Goal: Transaction & Acquisition: Purchase product/service

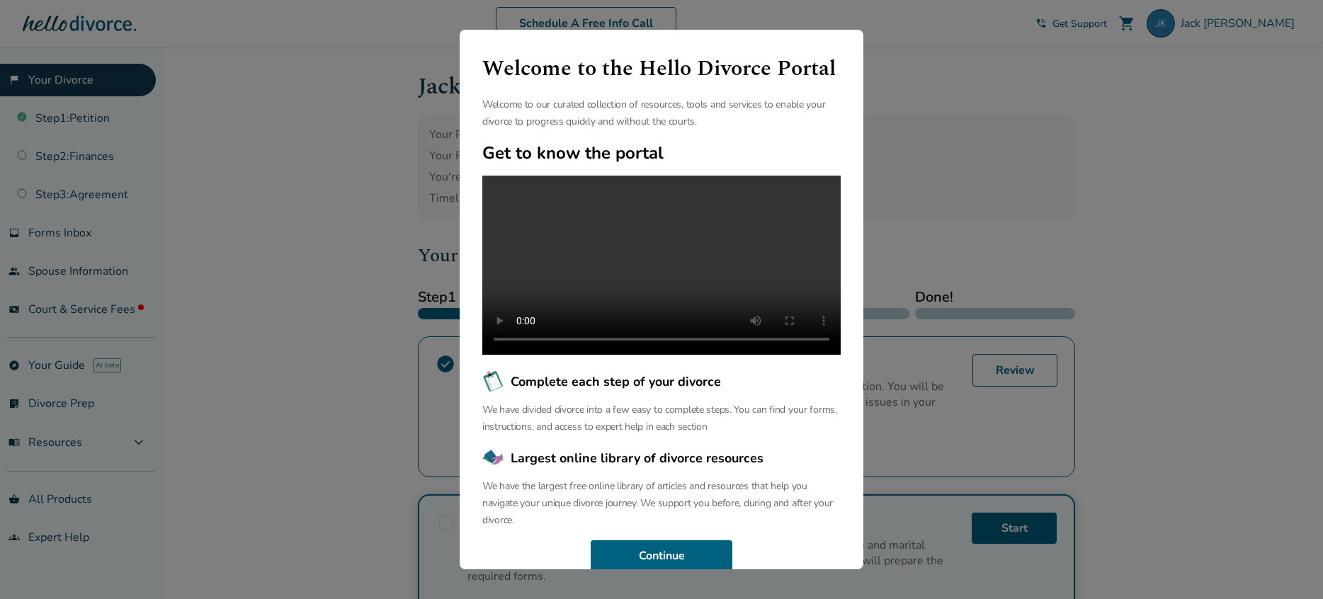
click at [1016, 163] on div "Welcome to the Hello Divorce Portal Welcome to our curated collection of resour…" at bounding box center [661, 299] width 1323 height 599
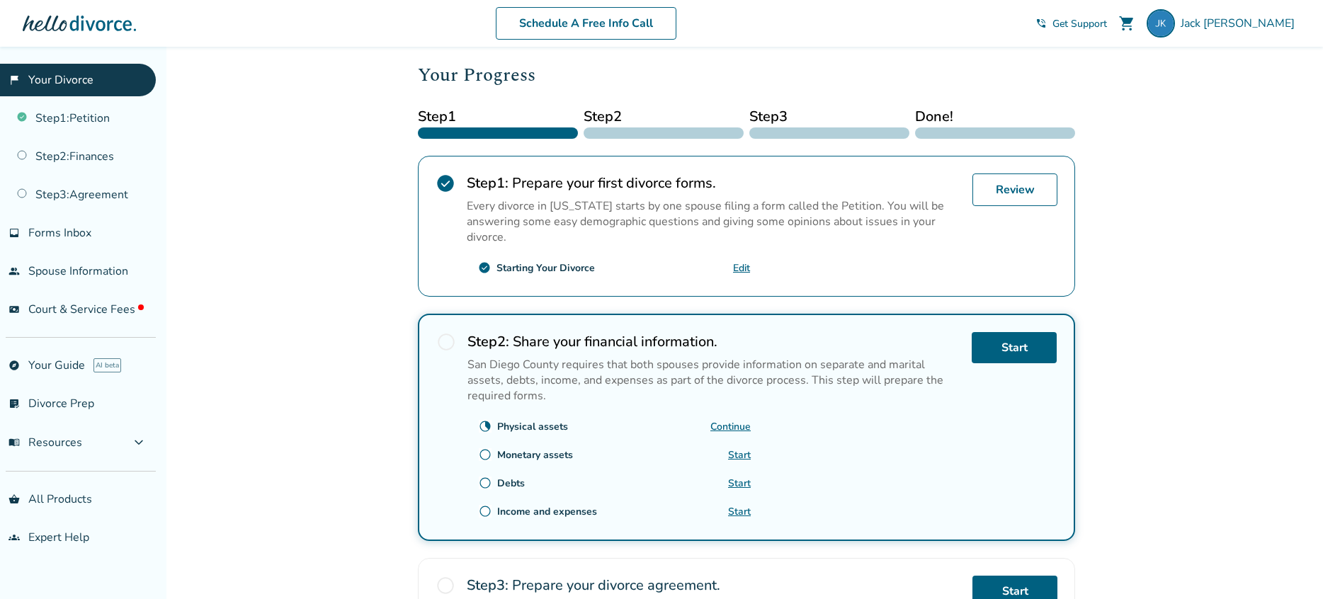
scroll to position [182, 0]
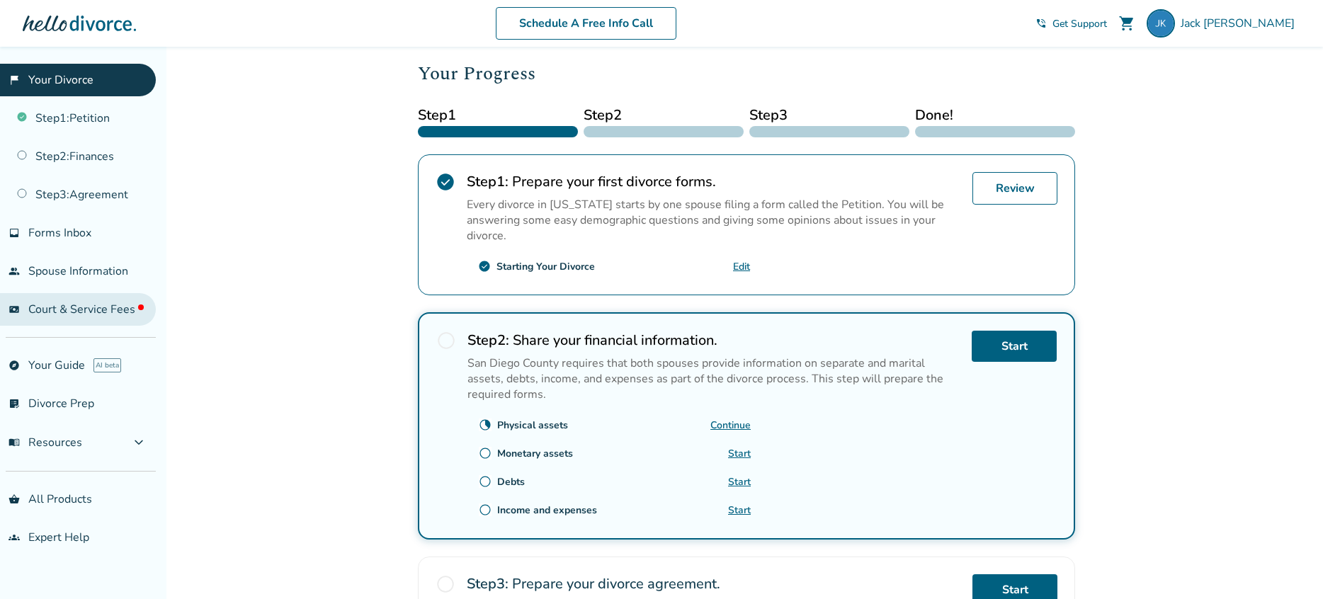
click at [71, 304] on span "Court & Service Fees" at bounding box center [85, 310] width 115 height 16
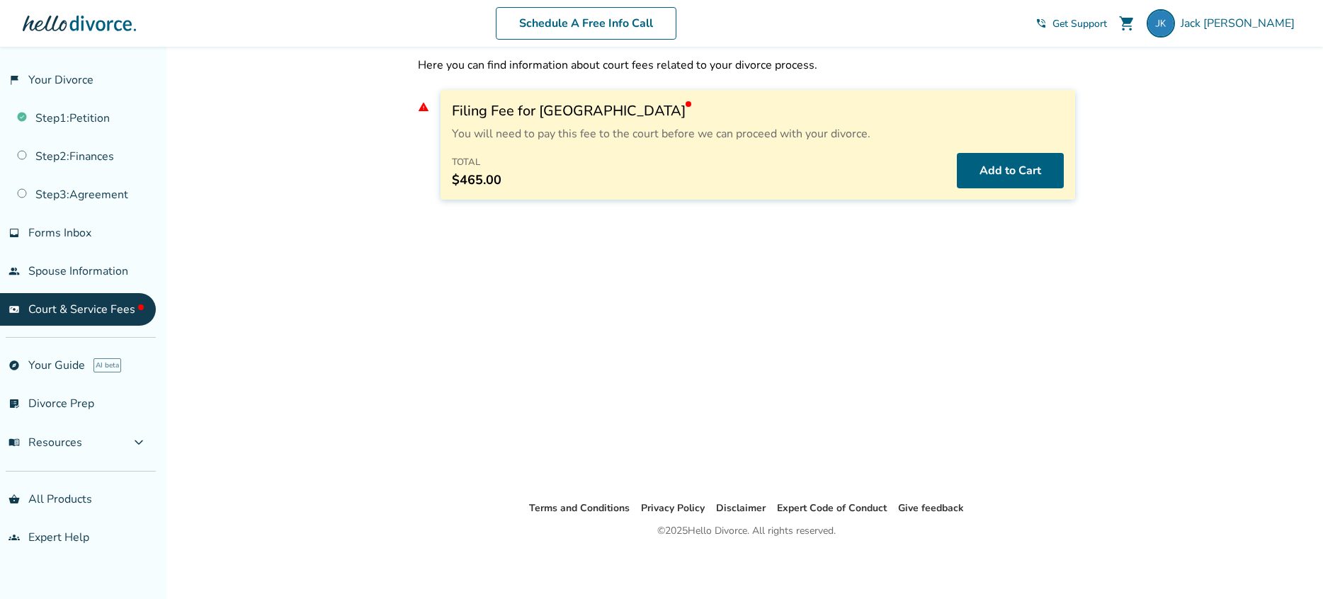
scroll to position [47, 0]
click at [973, 160] on button "Add to Cart" at bounding box center [1010, 170] width 107 height 35
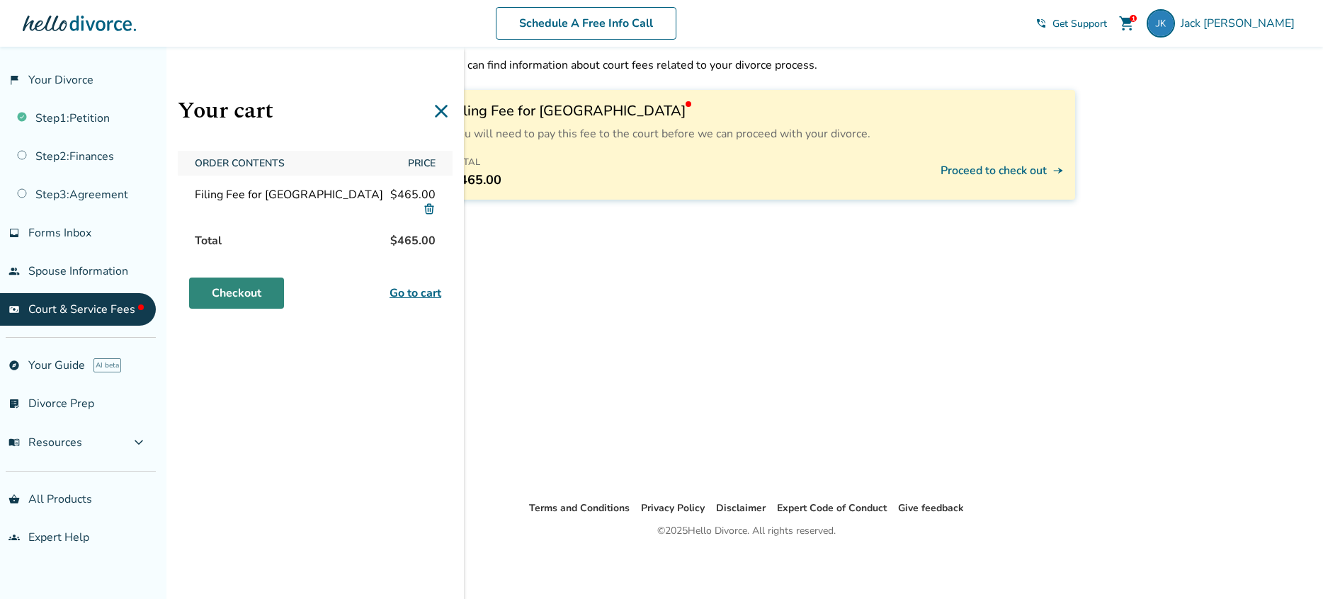
click at [251, 295] on link "Checkout" at bounding box center [236, 293] width 95 height 31
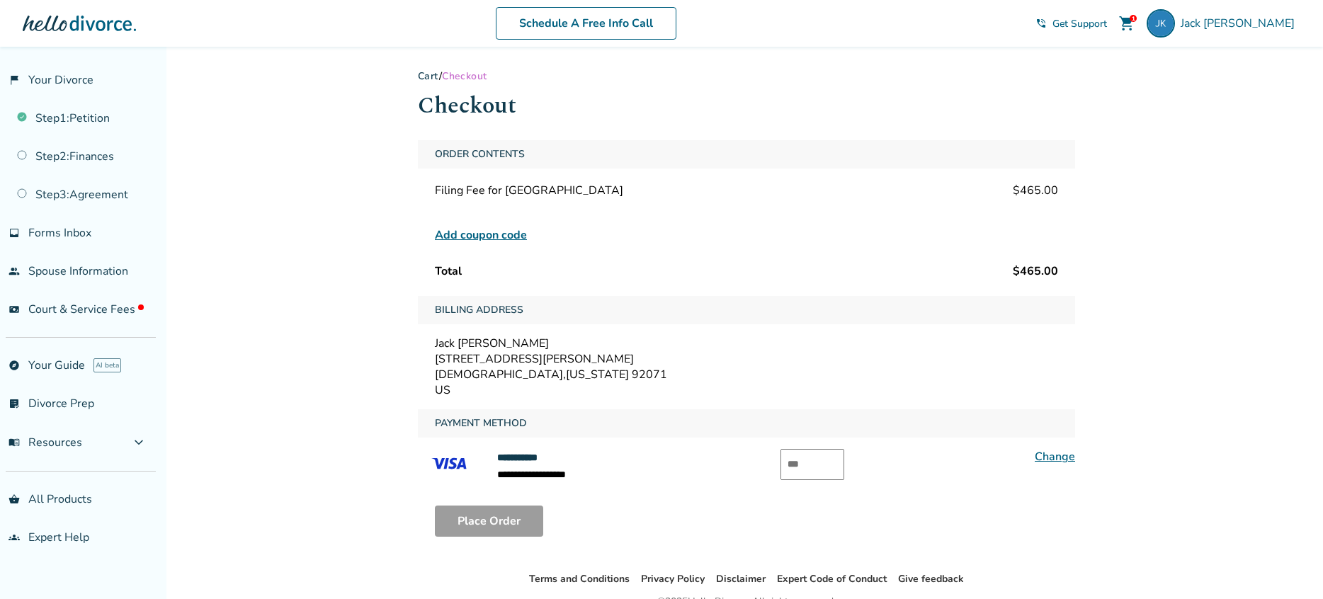
click at [804, 464] on input "text" at bounding box center [813, 464] width 64 height 31
type input "***"
click at [504, 519] on button "Place Order" at bounding box center [489, 521] width 108 height 31
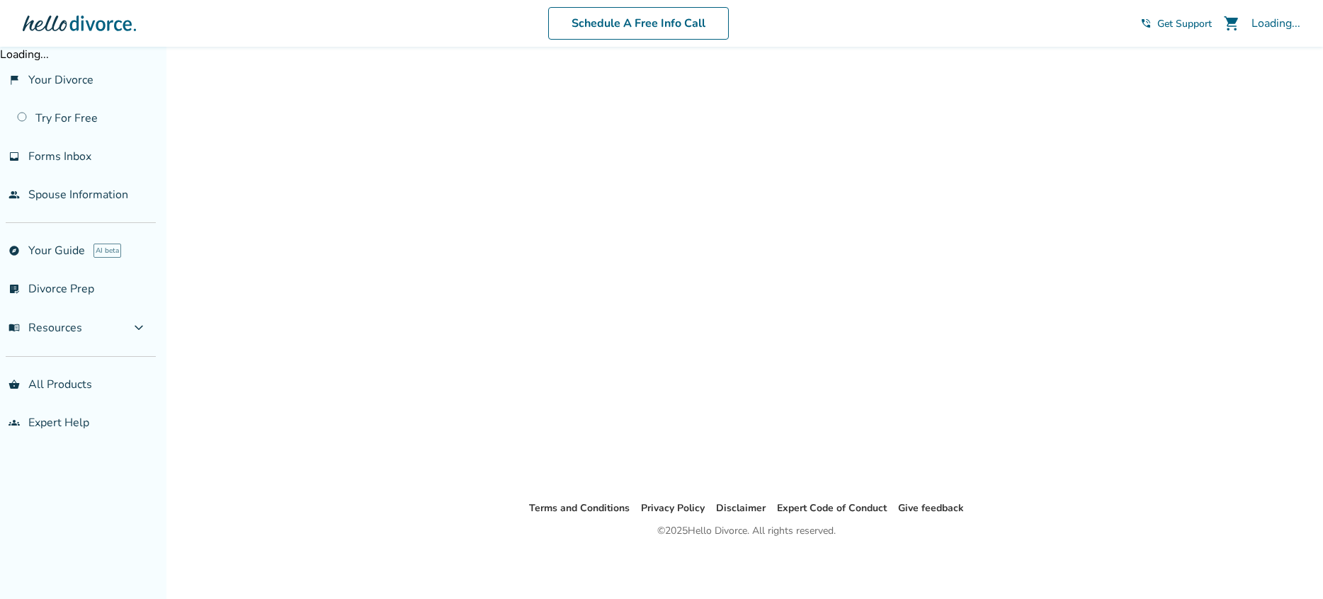
scroll to position [47, 0]
click at [71, 75] on link "flag_2 Your Divorce" at bounding box center [78, 80] width 156 height 33
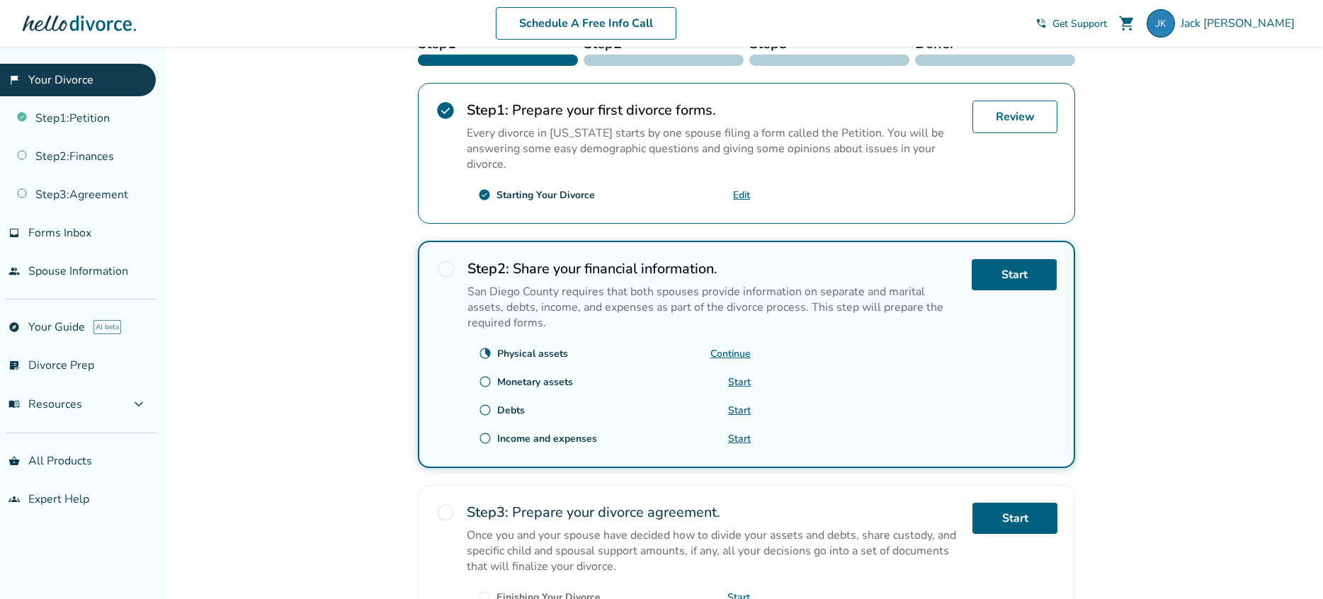
scroll to position [255, 0]
click at [735, 349] on link "Continue" at bounding box center [731, 352] width 40 height 13
click at [1005, 121] on link "Review" at bounding box center [1015, 115] width 85 height 33
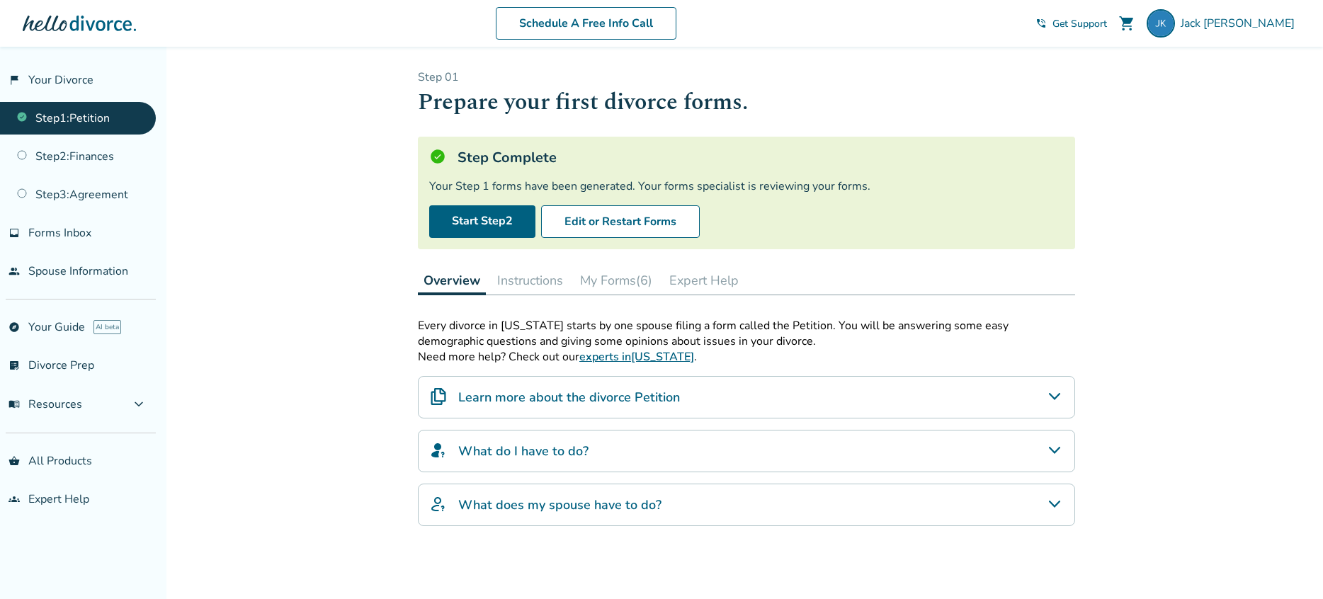
click at [608, 283] on button "My Forms (6)" at bounding box center [617, 280] width 84 height 28
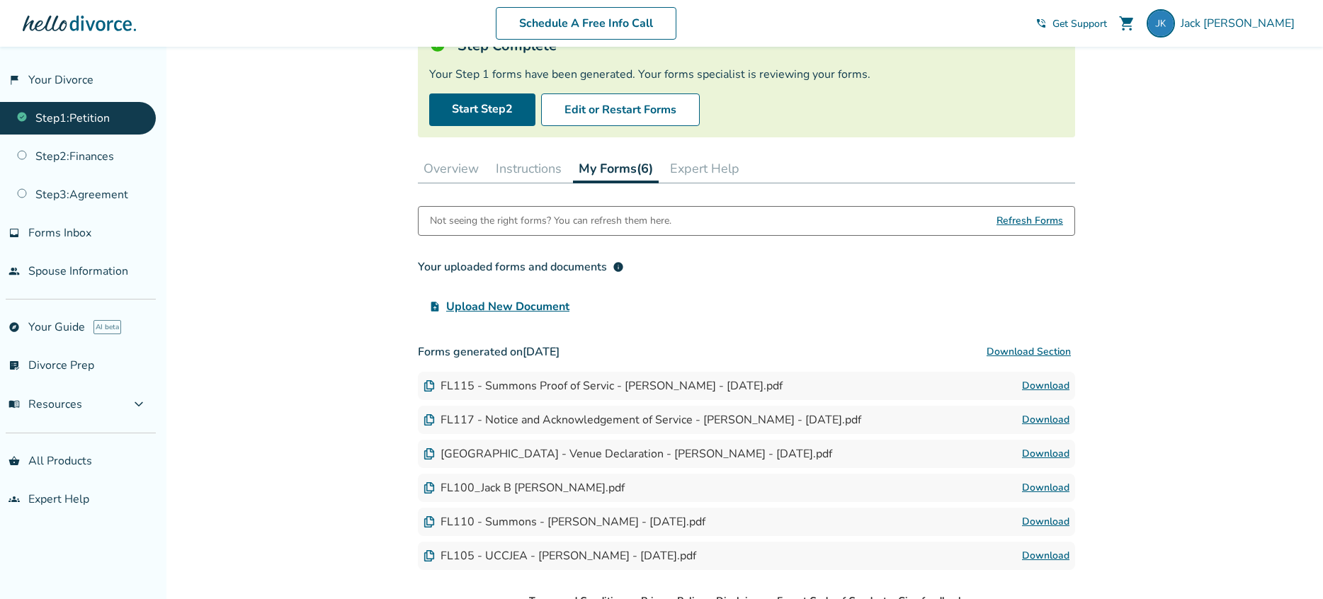
scroll to position [125, 0]
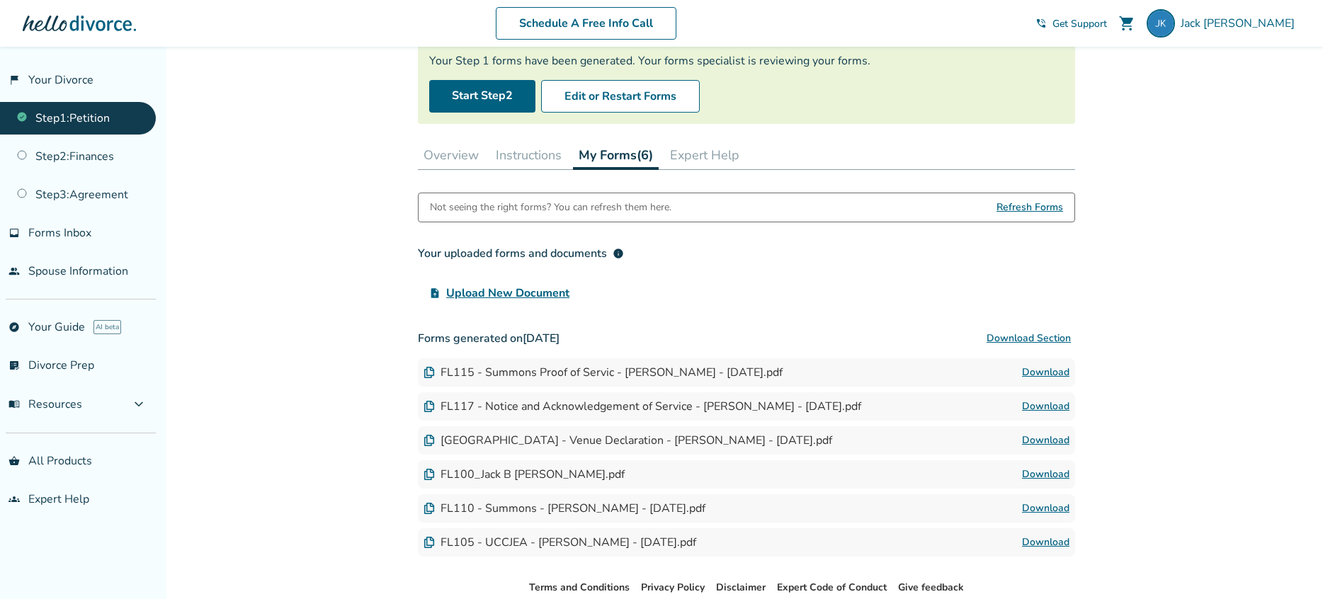
click at [1052, 373] on link "Download" at bounding box center [1045, 372] width 47 height 17
click at [1044, 372] on link "Download" at bounding box center [1045, 372] width 47 height 17
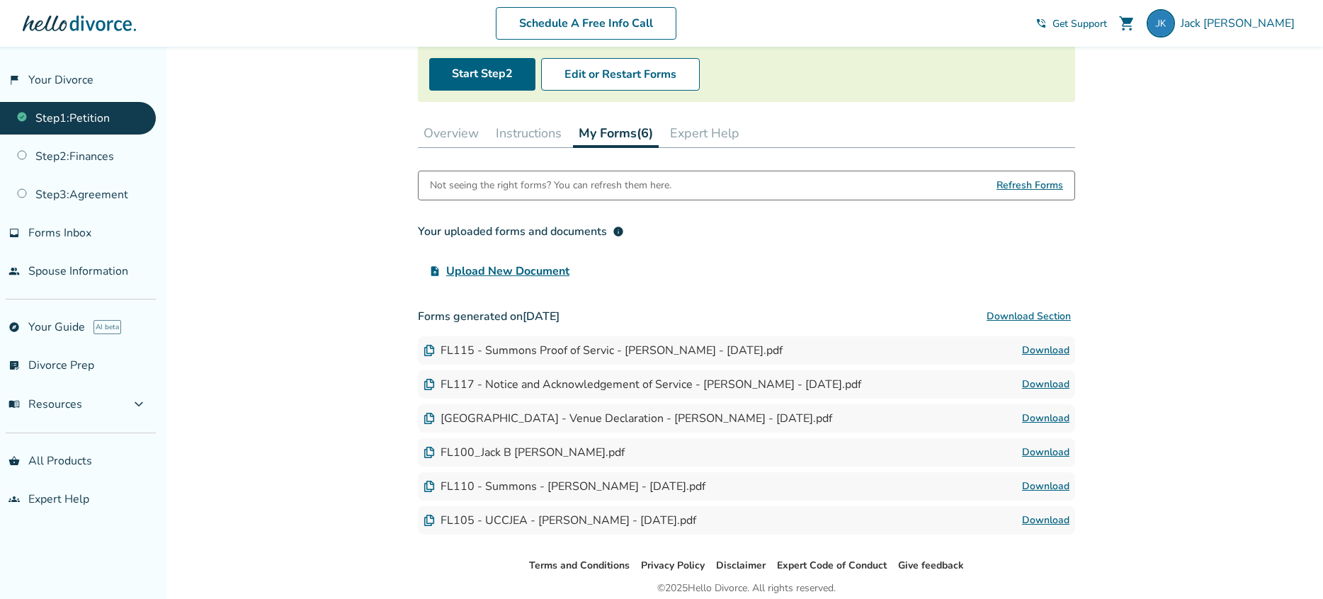
scroll to position [151, 0]
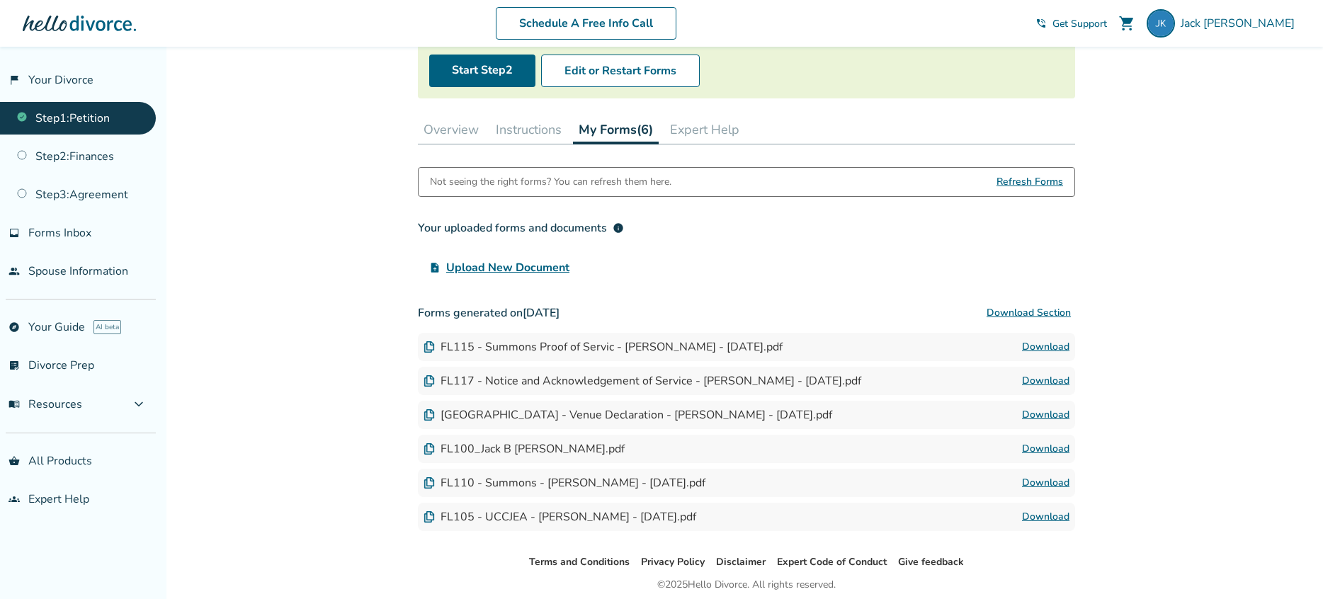
click at [1044, 382] on link "Download" at bounding box center [1045, 381] width 47 height 17
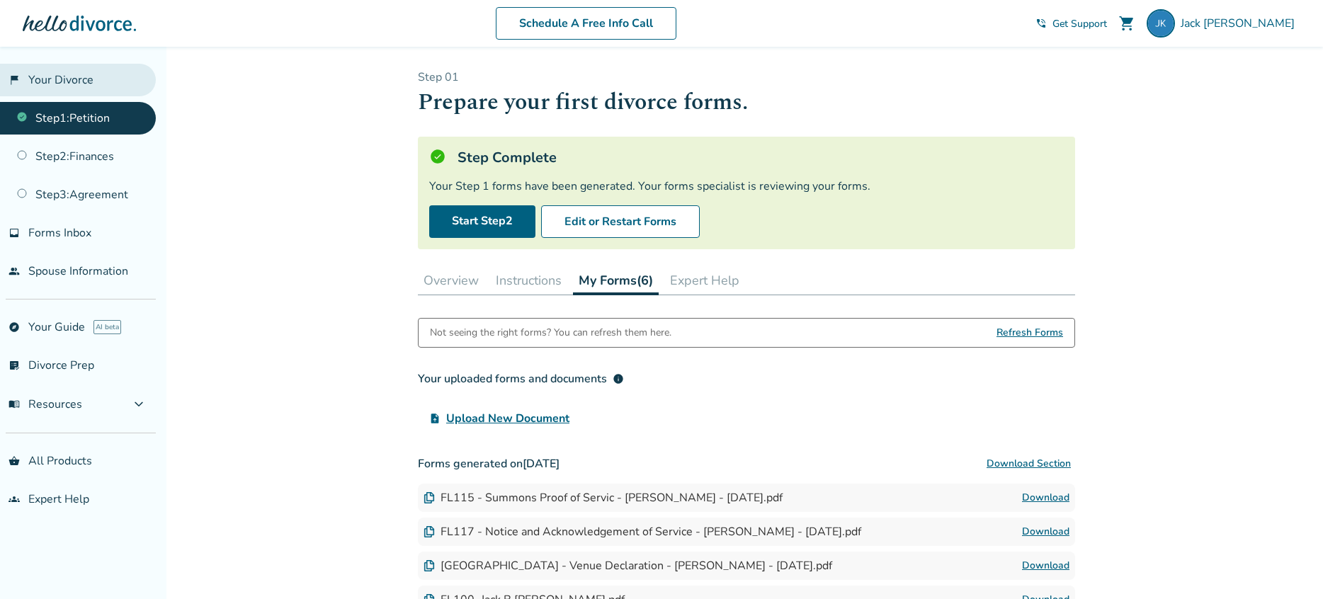
click at [76, 77] on link "flag_2 Your Divorce" at bounding box center [78, 80] width 156 height 33
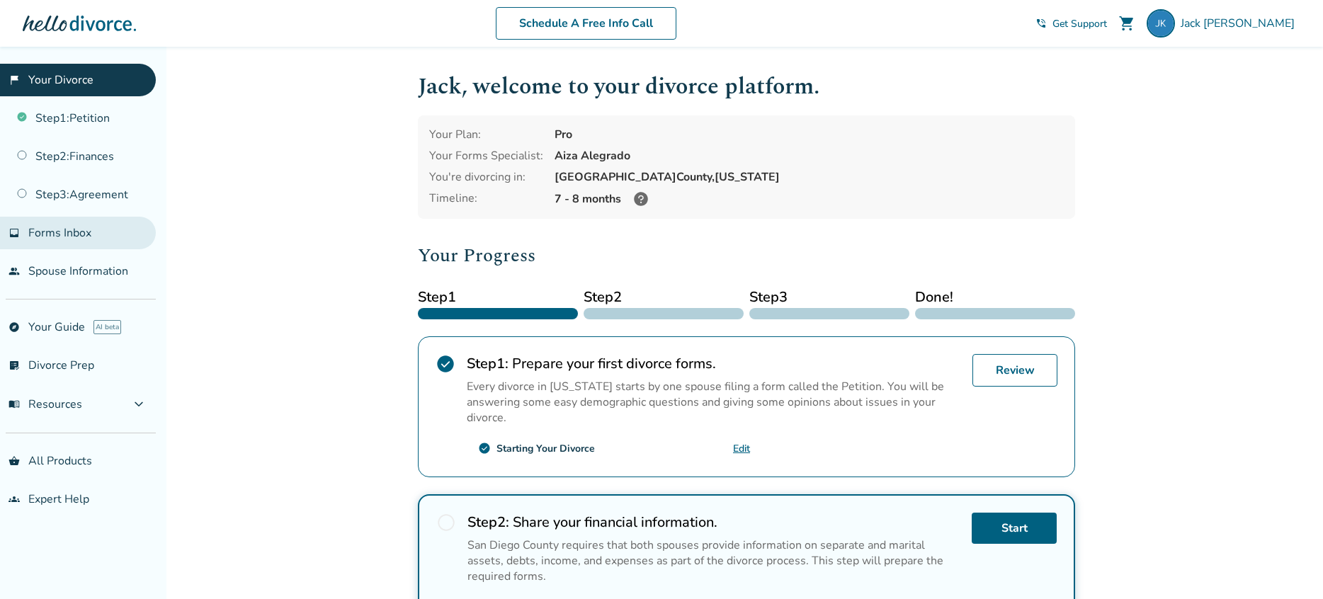
click at [91, 232] on link "inbox Forms Inbox" at bounding box center [78, 233] width 156 height 33
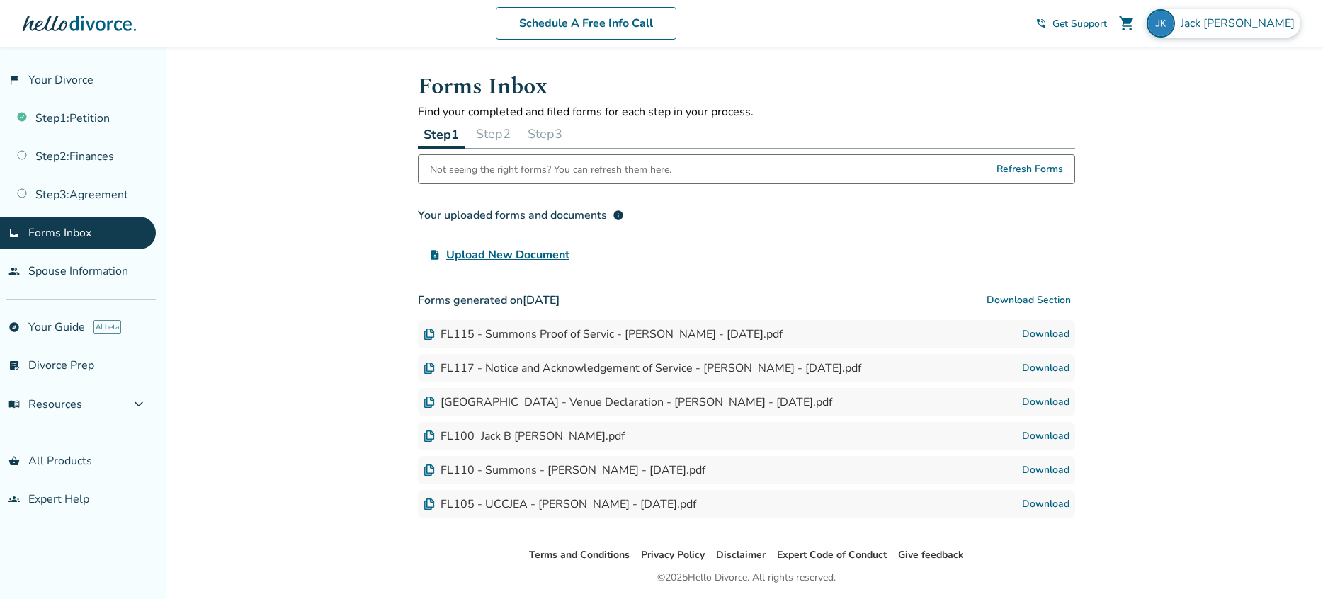
click at [1252, 25] on span "Jack Kirk" at bounding box center [1241, 24] width 120 height 16
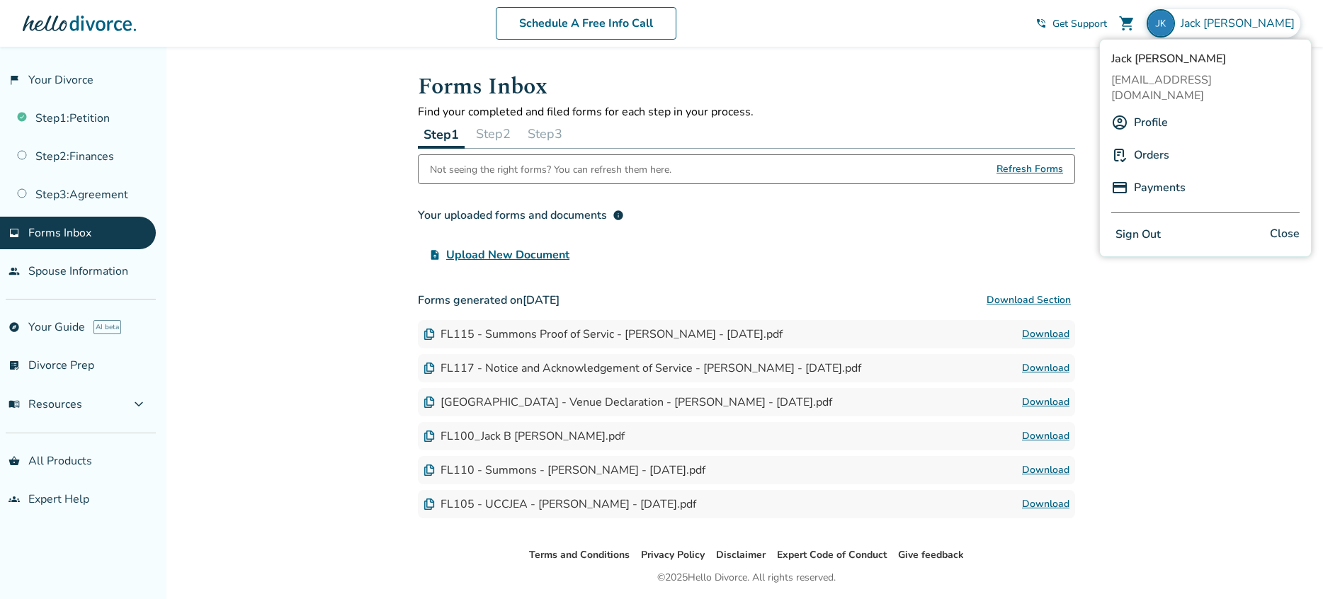
click at [1152, 176] on link "Payments" at bounding box center [1160, 187] width 52 height 27
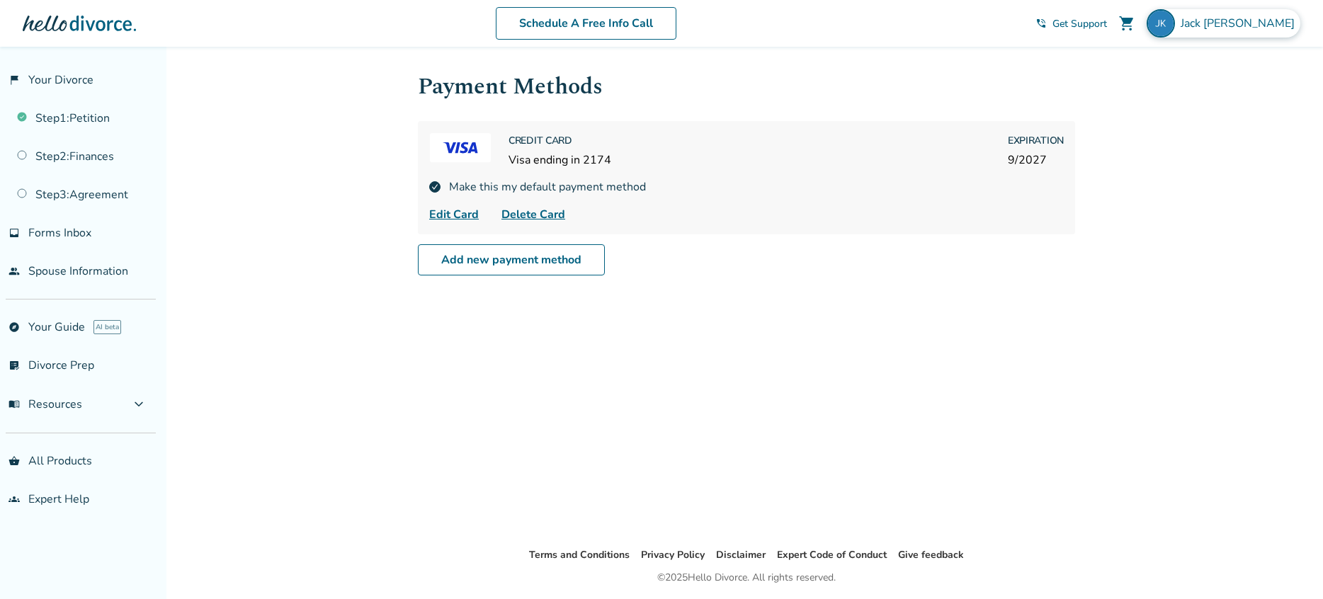
click at [1175, 28] on img at bounding box center [1161, 23] width 28 height 28
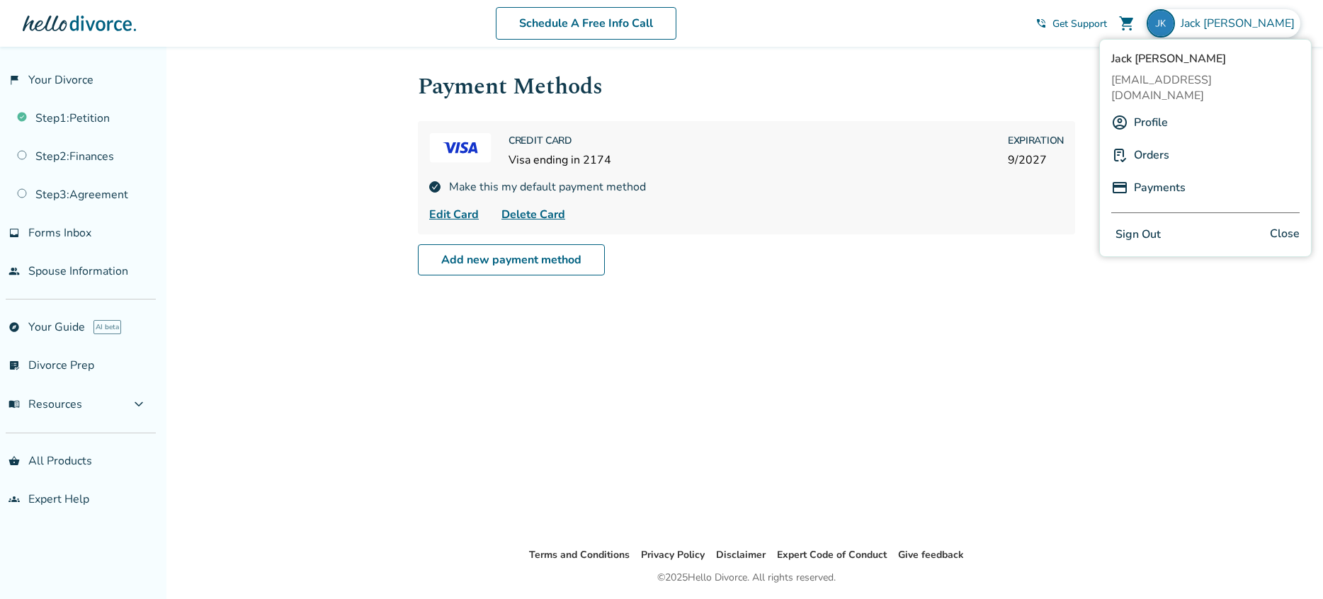
click at [1149, 225] on button "Sign Out" at bounding box center [1139, 235] width 54 height 21
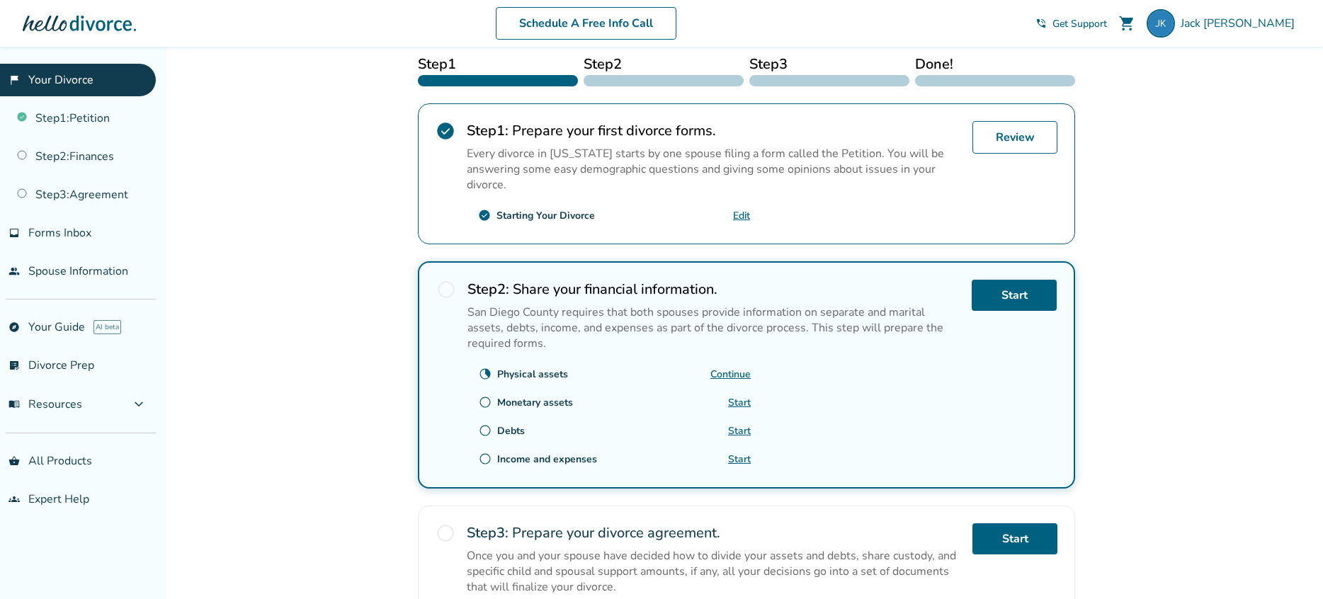
scroll to position [431, 0]
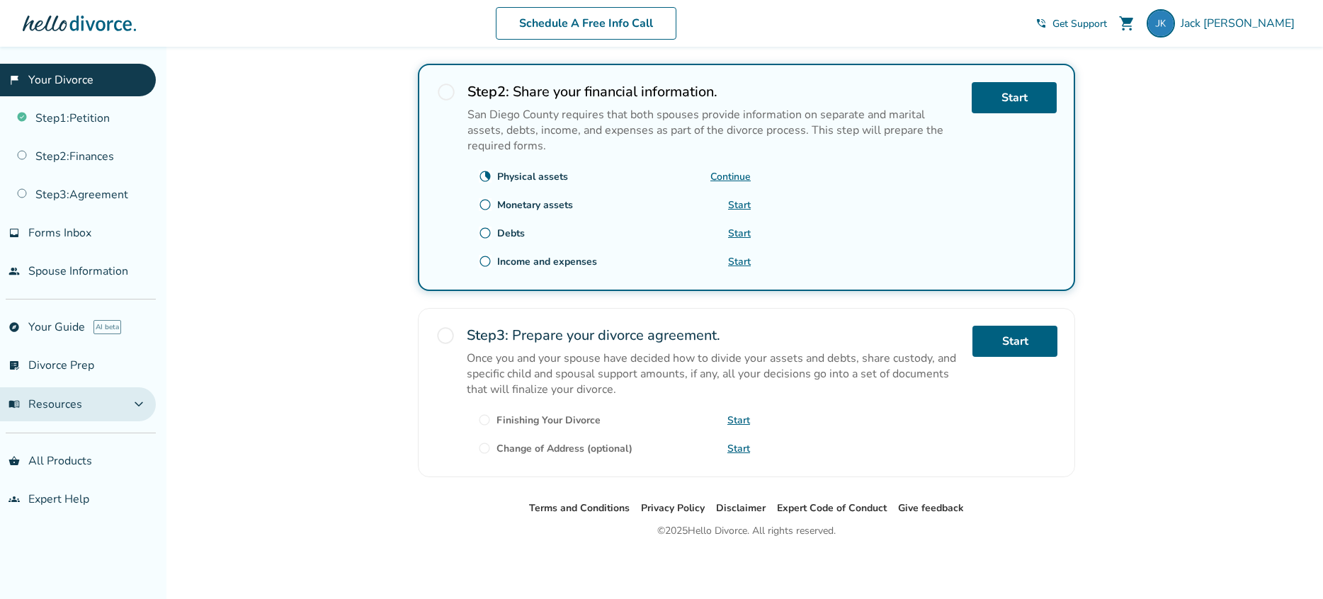
click at [147, 408] on span "expand_more" at bounding box center [138, 404] width 17 height 17
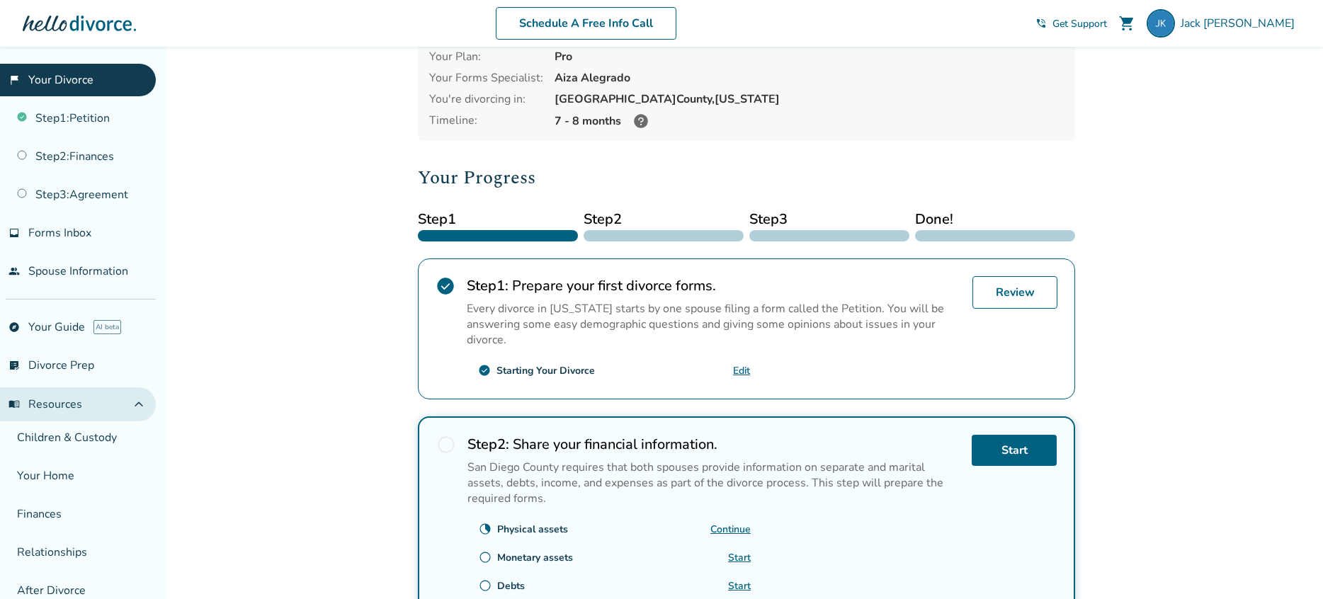
click at [147, 405] on span "expand_less" at bounding box center [138, 404] width 17 height 17
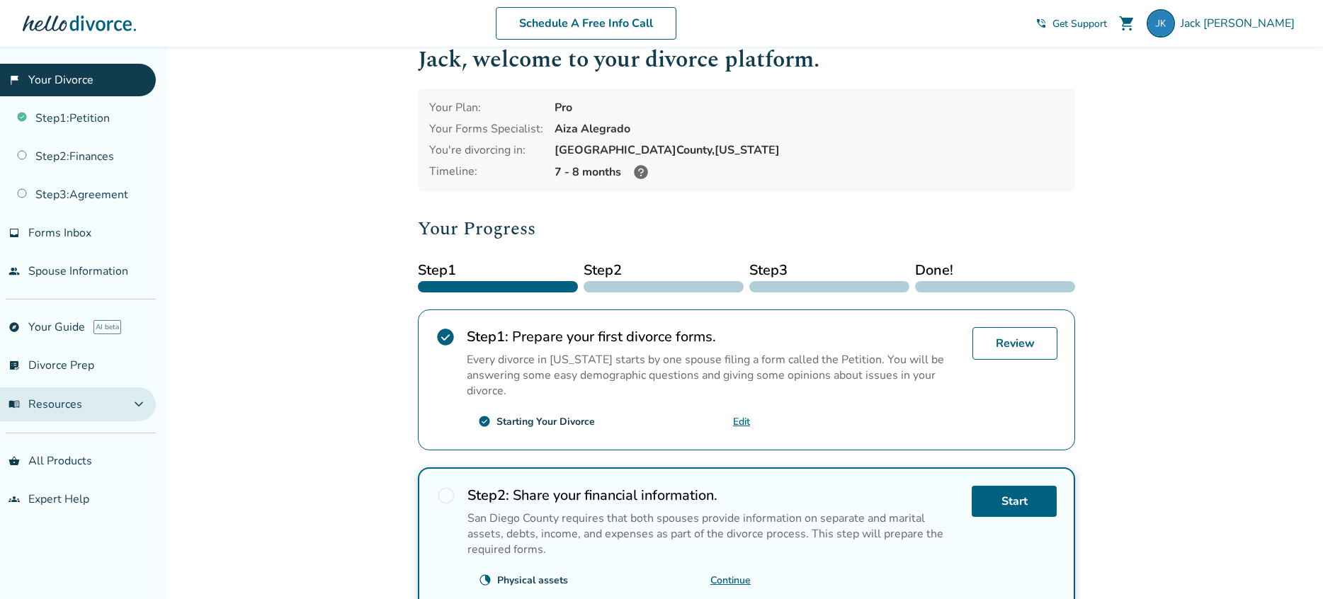
scroll to position [0, 0]
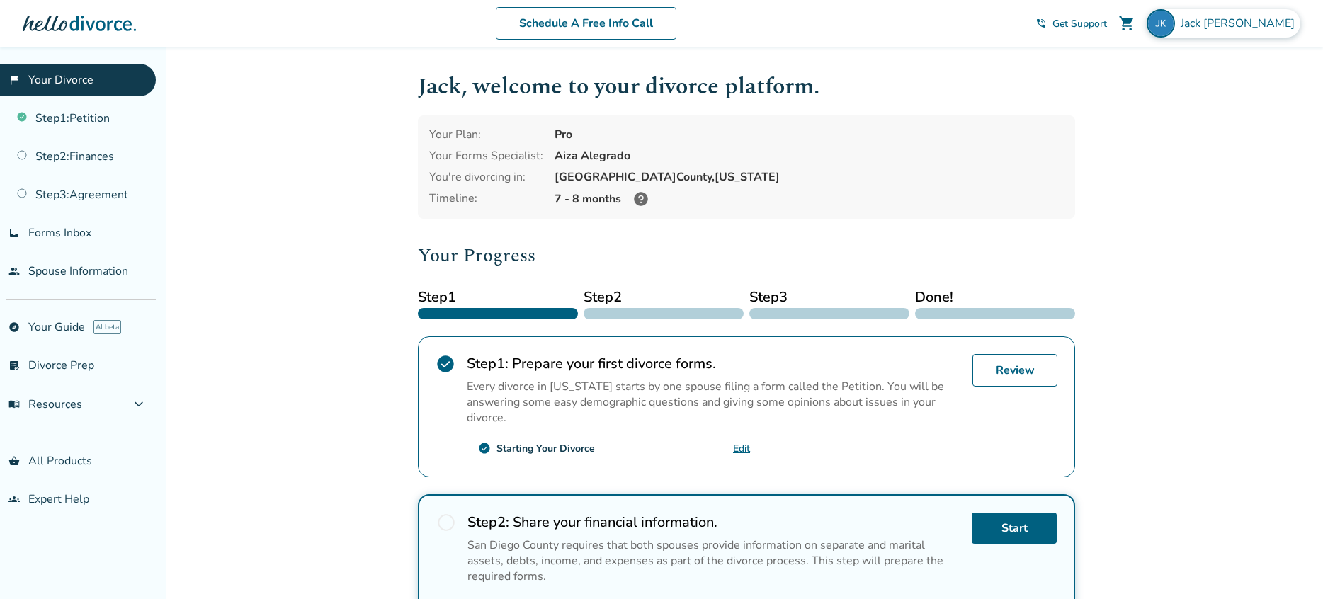
click at [1175, 26] on img at bounding box center [1161, 23] width 28 height 28
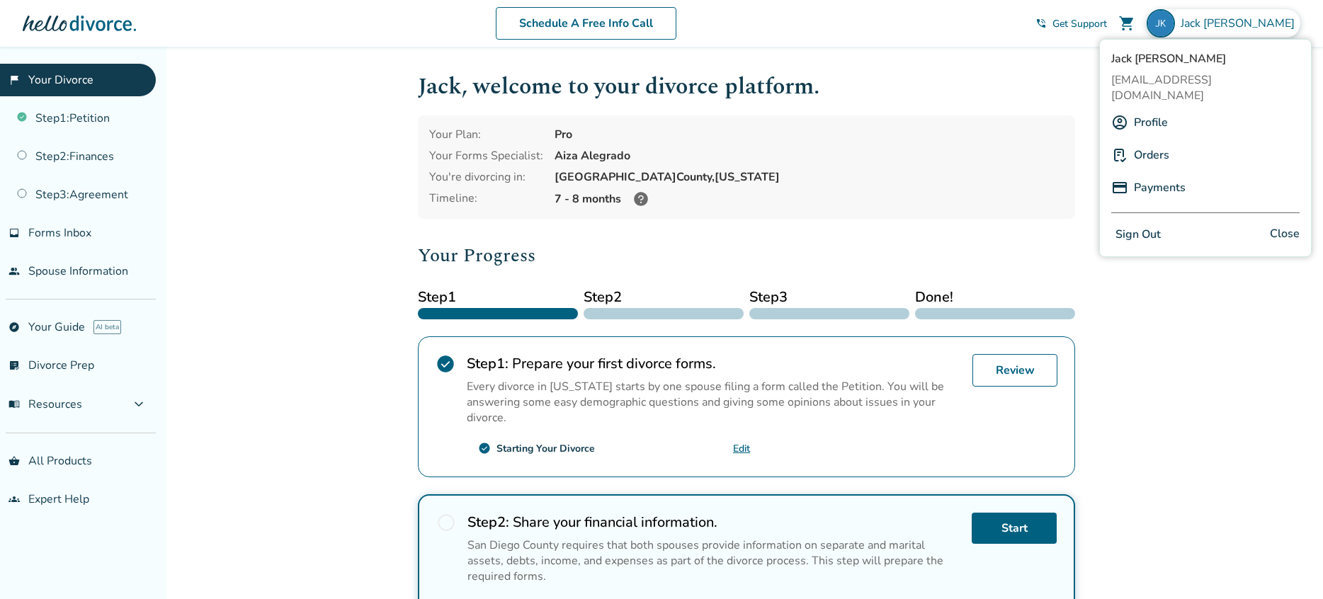
click at [1146, 225] on button "Sign Out" at bounding box center [1139, 235] width 54 height 21
